Goal: Task Accomplishment & Management: Manage account settings

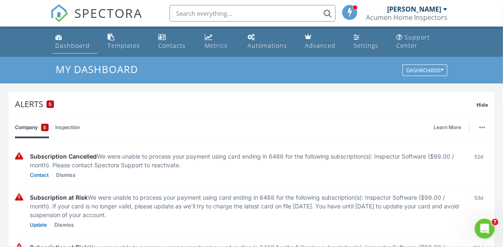
click at [81, 46] on div "Dashboard" at bounding box center [72, 45] width 34 height 8
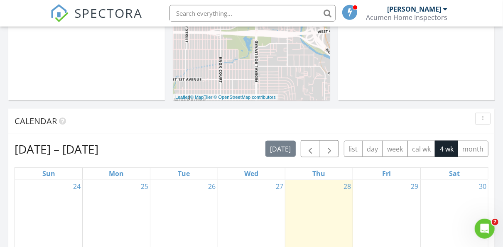
scroll to position [388, 0]
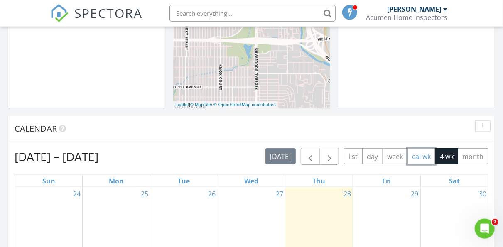
click at [416, 156] on button "cal wk" at bounding box center [421, 156] width 28 height 16
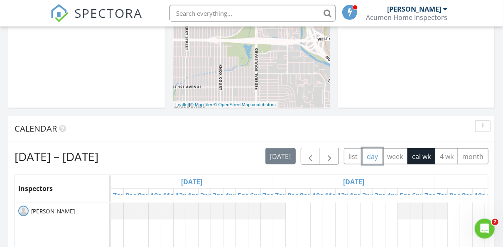
click at [372, 159] on button "day" at bounding box center [372, 156] width 21 height 16
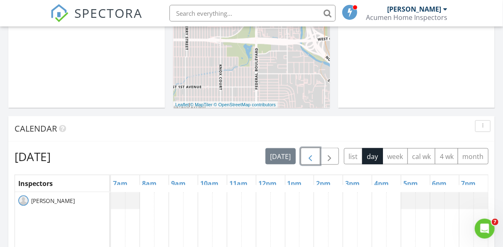
click at [310, 157] on span "button" at bounding box center [310, 156] width 10 height 10
click at [390, 155] on button "week" at bounding box center [394, 156] width 25 height 16
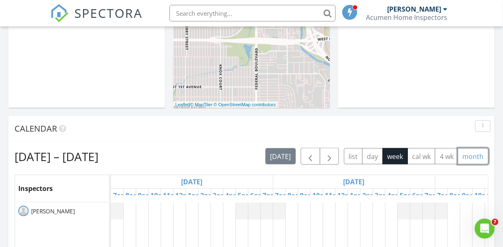
click at [459, 151] on button "month" at bounding box center [472, 156] width 31 height 16
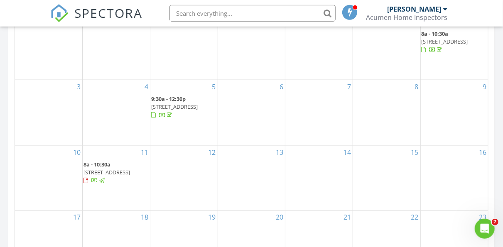
scroll to position [568, 0]
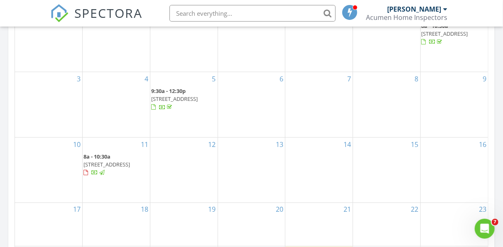
click at [112, 168] on span "267 Chicamauga Ave SW , Atlanta 30228" at bounding box center [106, 164] width 46 height 7
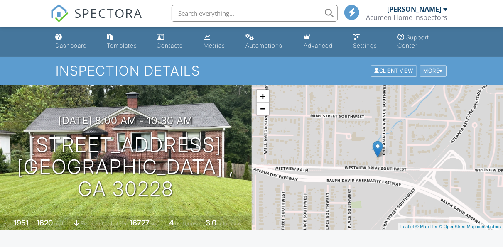
click at [431, 72] on div "More" at bounding box center [433, 71] width 27 height 11
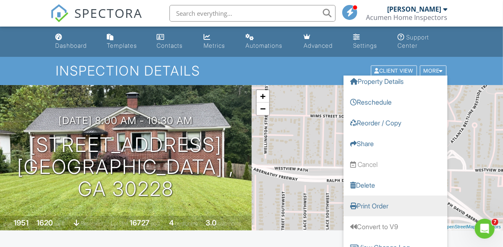
click at [393, 203] on link "Print Order" at bounding box center [395, 205] width 104 height 21
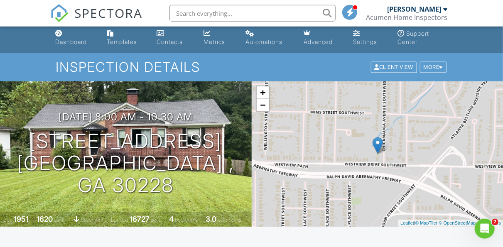
scroll to position [5, 0]
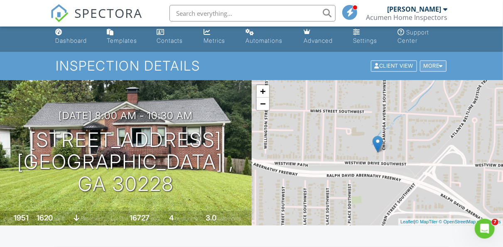
click at [420, 67] on div "More" at bounding box center [433, 66] width 27 height 11
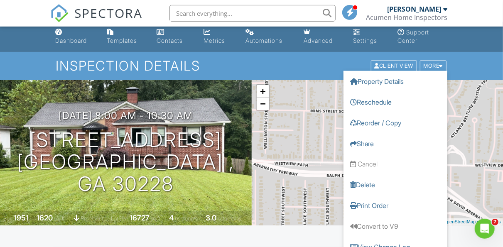
click at [268, 68] on h1 "Inspection Details" at bounding box center [251, 66] width 391 height 15
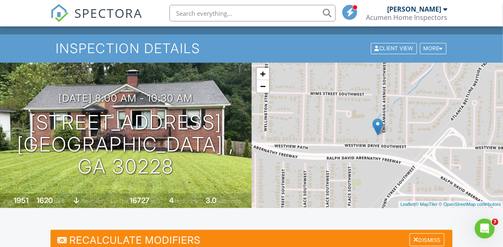
scroll to position [0, 0]
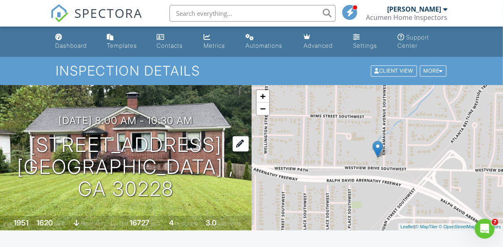
click at [136, 147] on h1 "[STREET_ADDRESS] [GEOGRAPHIC_DATA] , [GEOGRAPHIC_DATA] 30228" at bounding box center [125, 167] width 225 height 66
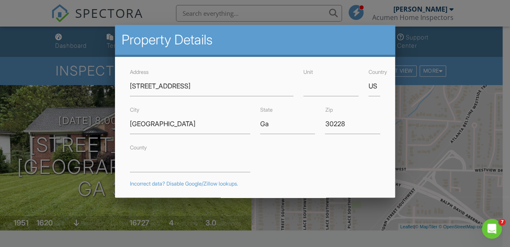
click at [416, 143] on div at bounding box center [255, 113] width 510 height 309
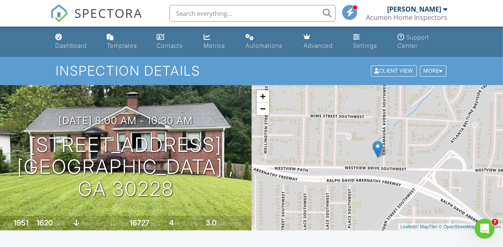
scroll to position [2, 0]
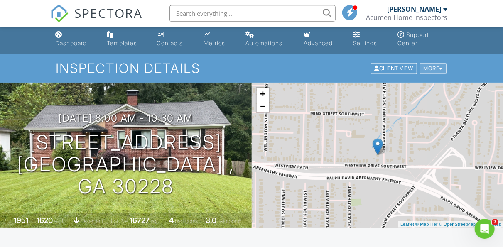
click at [442, 68] on div at bounding box center [441, 68] width 4 height 5
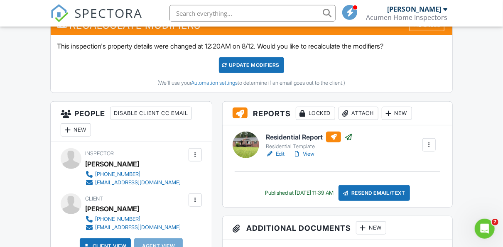
scroll to position [244, 0]
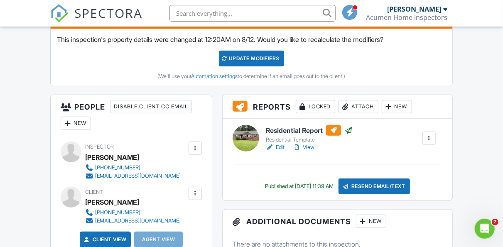
click at [303, 147] on link "View" at bounding box center [304, 147] width 22 height 8
